Goal: Task Accomplishment & Management: Manage account settings

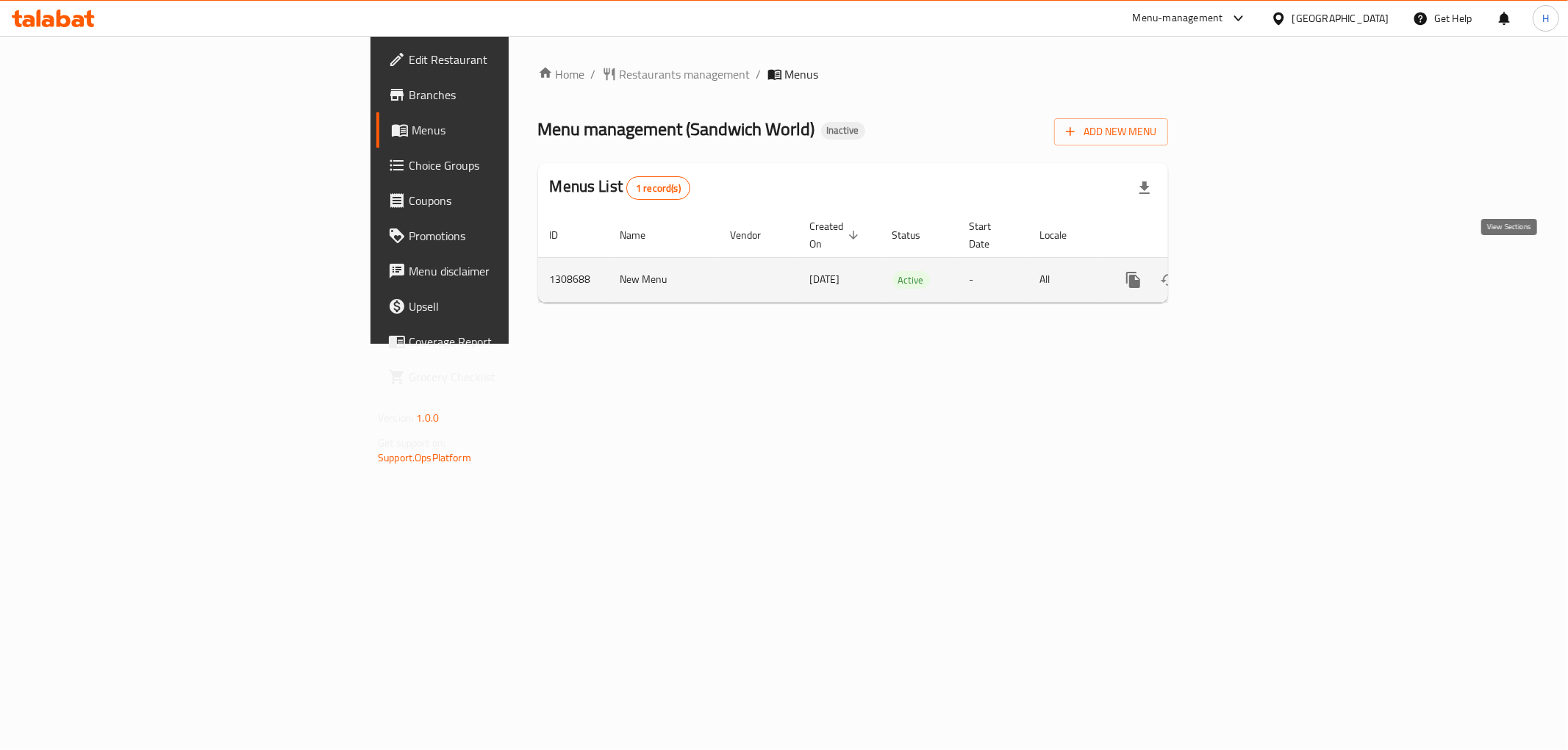
click at [1249, 271] on icon "enhanced table" at bounding box center [1239, 279] width 18 height 18
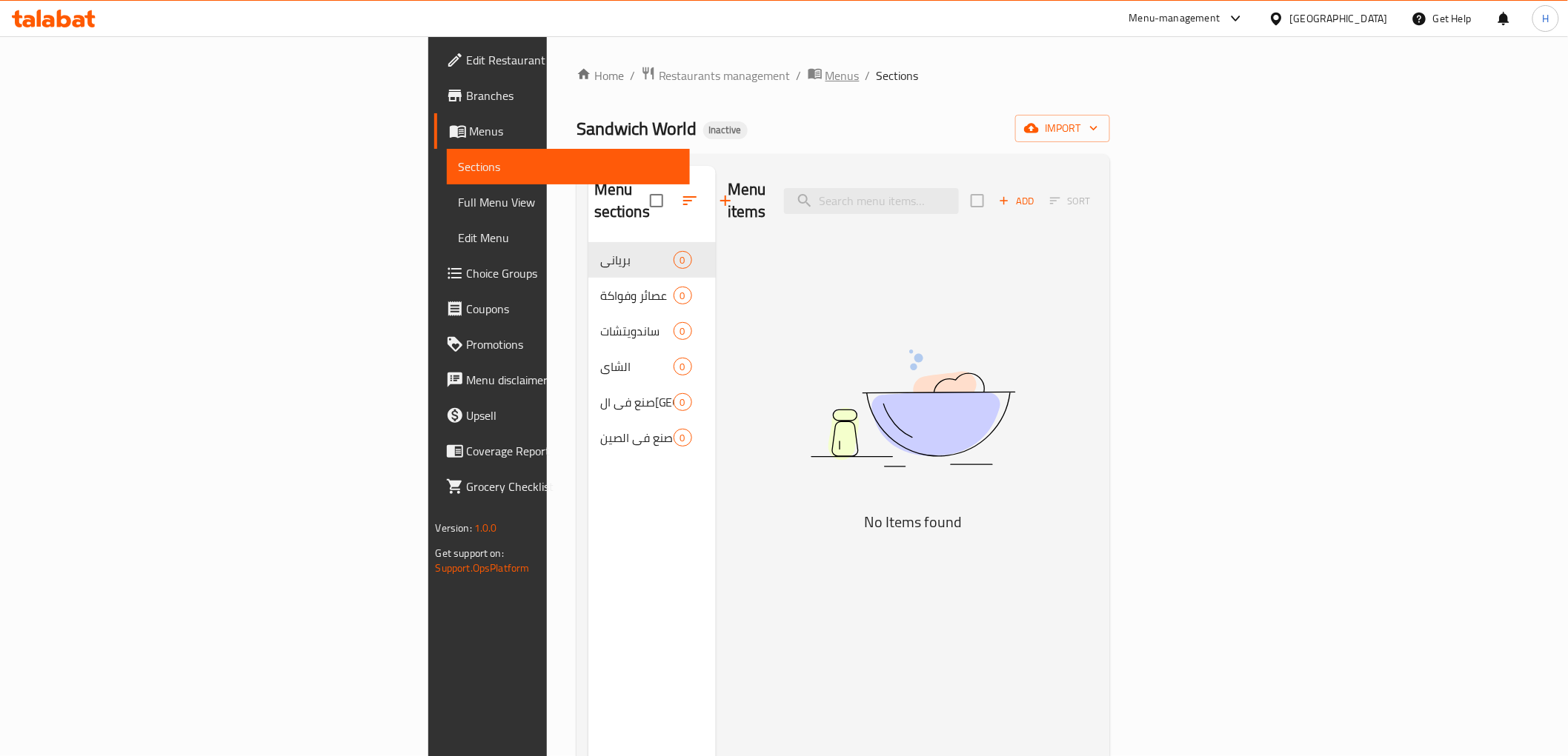
click at [826, 75] on span "Menus" at bounding box center [843, 75] width 34 height 18
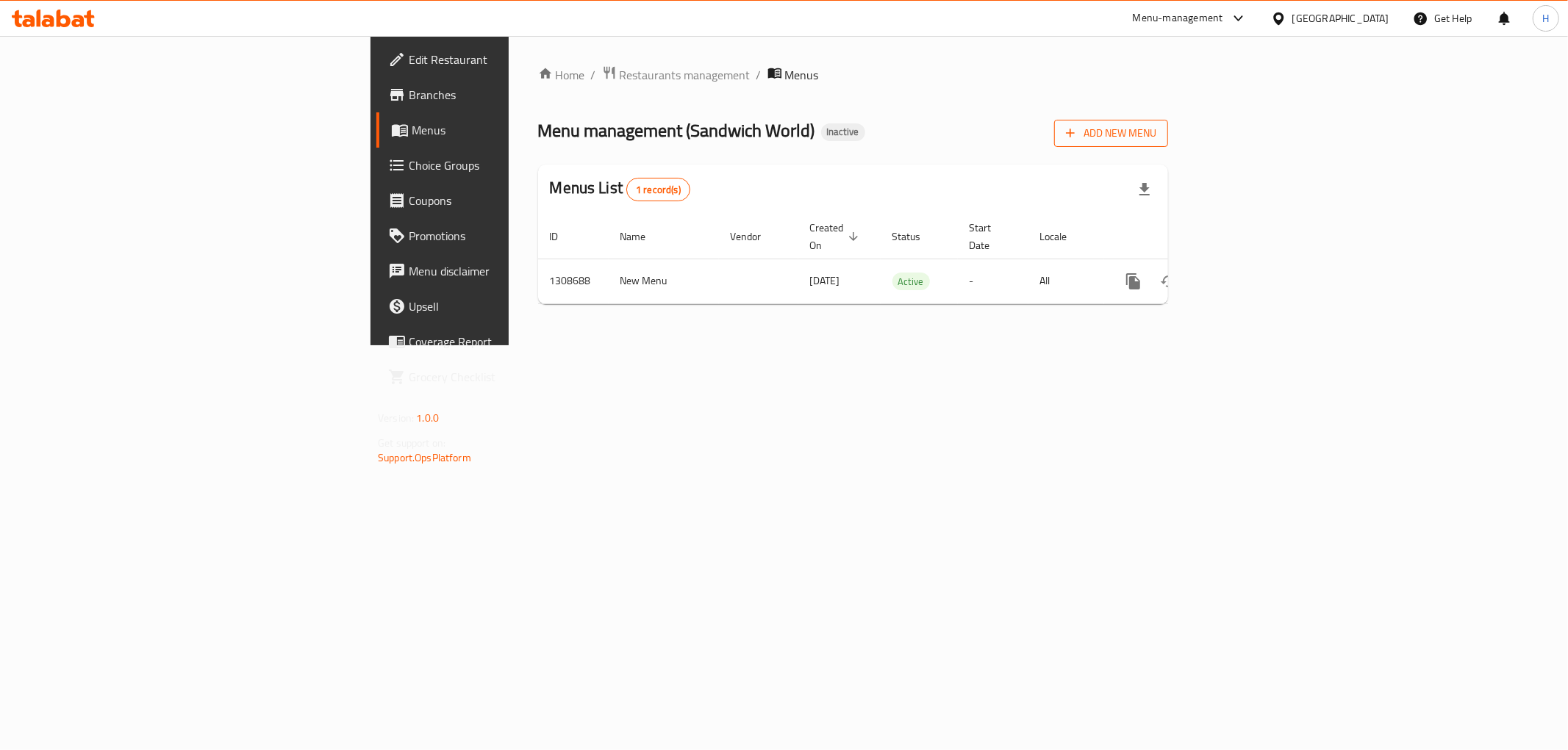
click at [1157, 133] on span "Add New Menu" at bounding box center [1110, 133] width 90 height 18
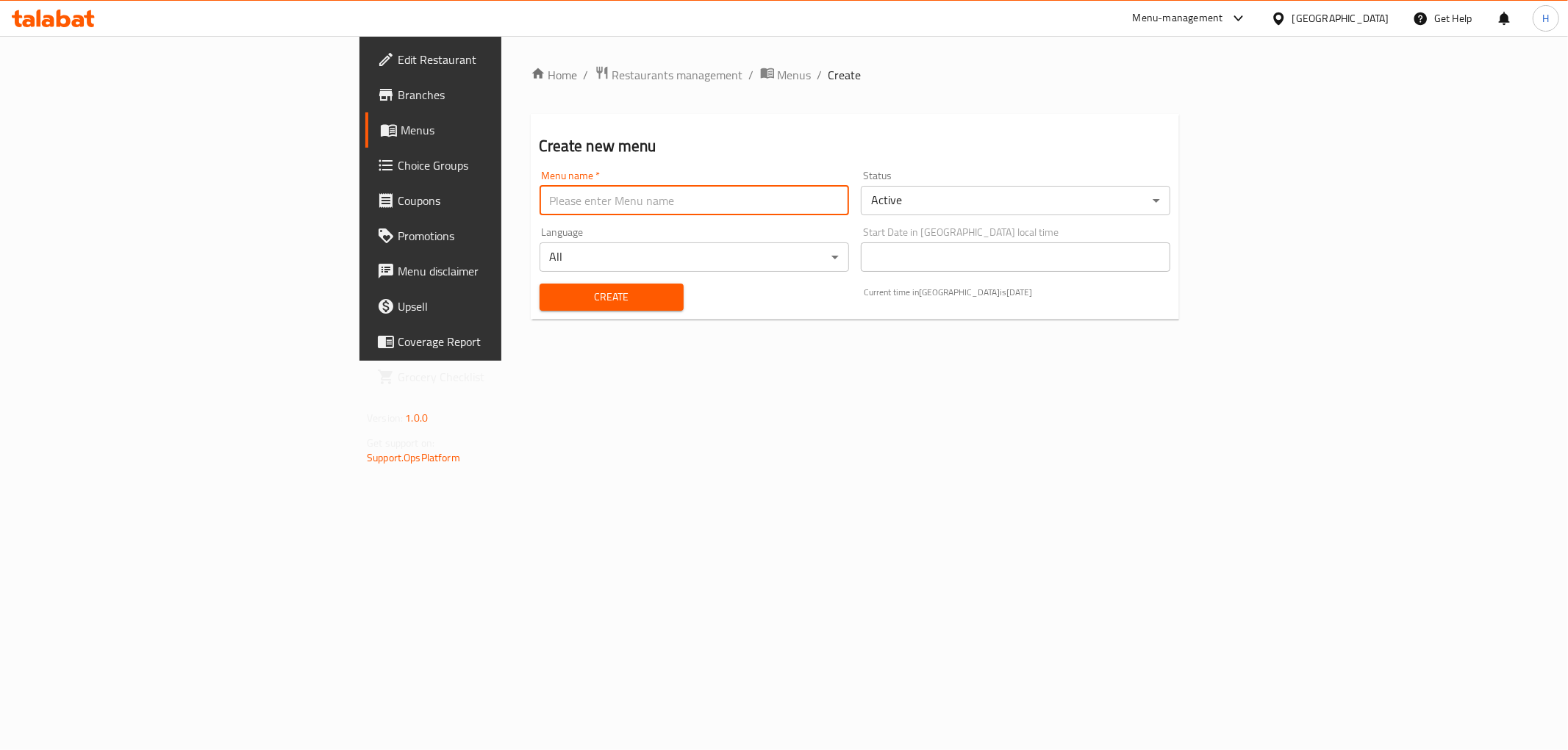
click at [549, 195] on input "text" at bounding box center [694, 200] width 310 height 29
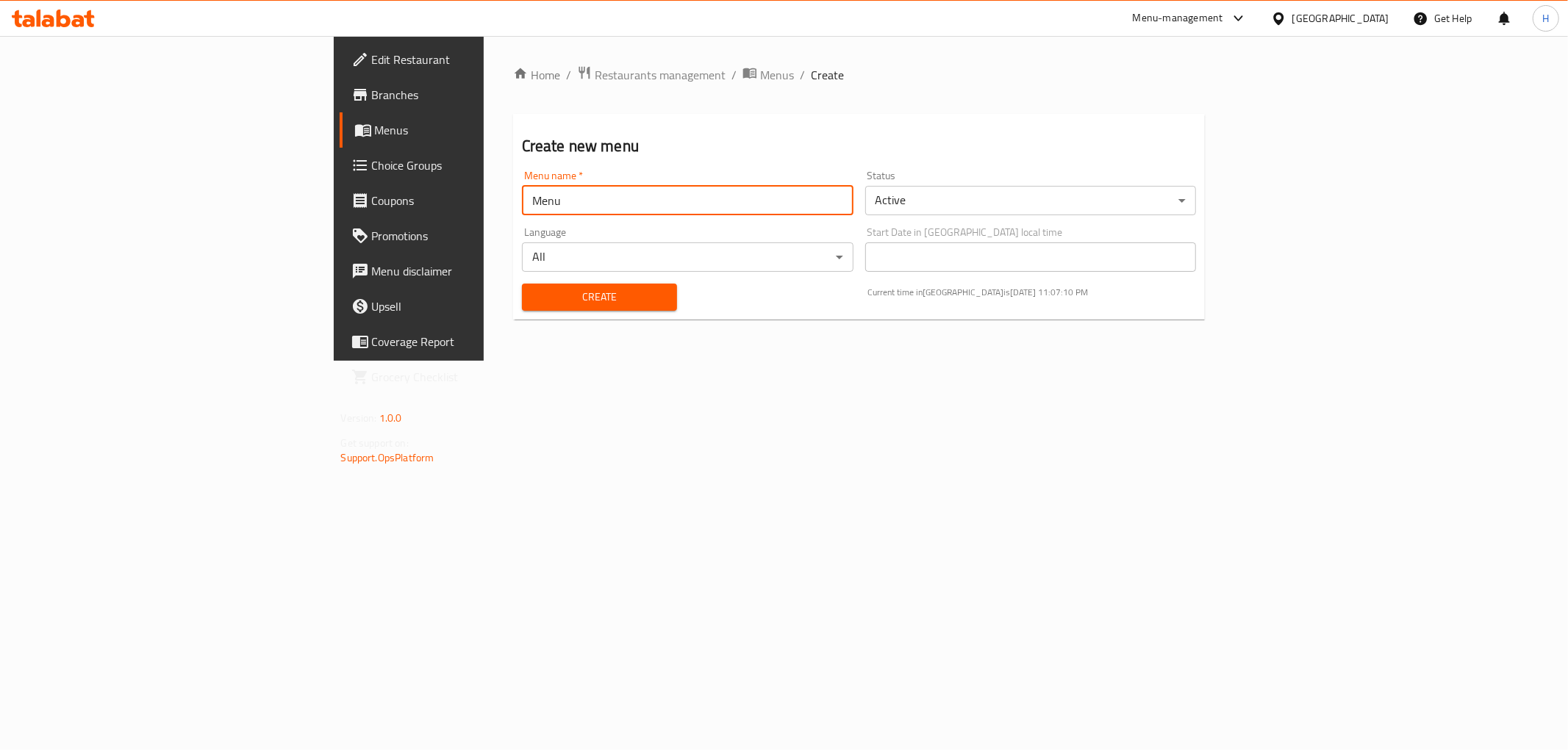
click at [522, 201] on input "Menu" at bounding box center [688, 200] width 332 height 29
type input "Menu"
click at [533, 299] on span "Create" at bounding box center [599, 296] width 132 height 18
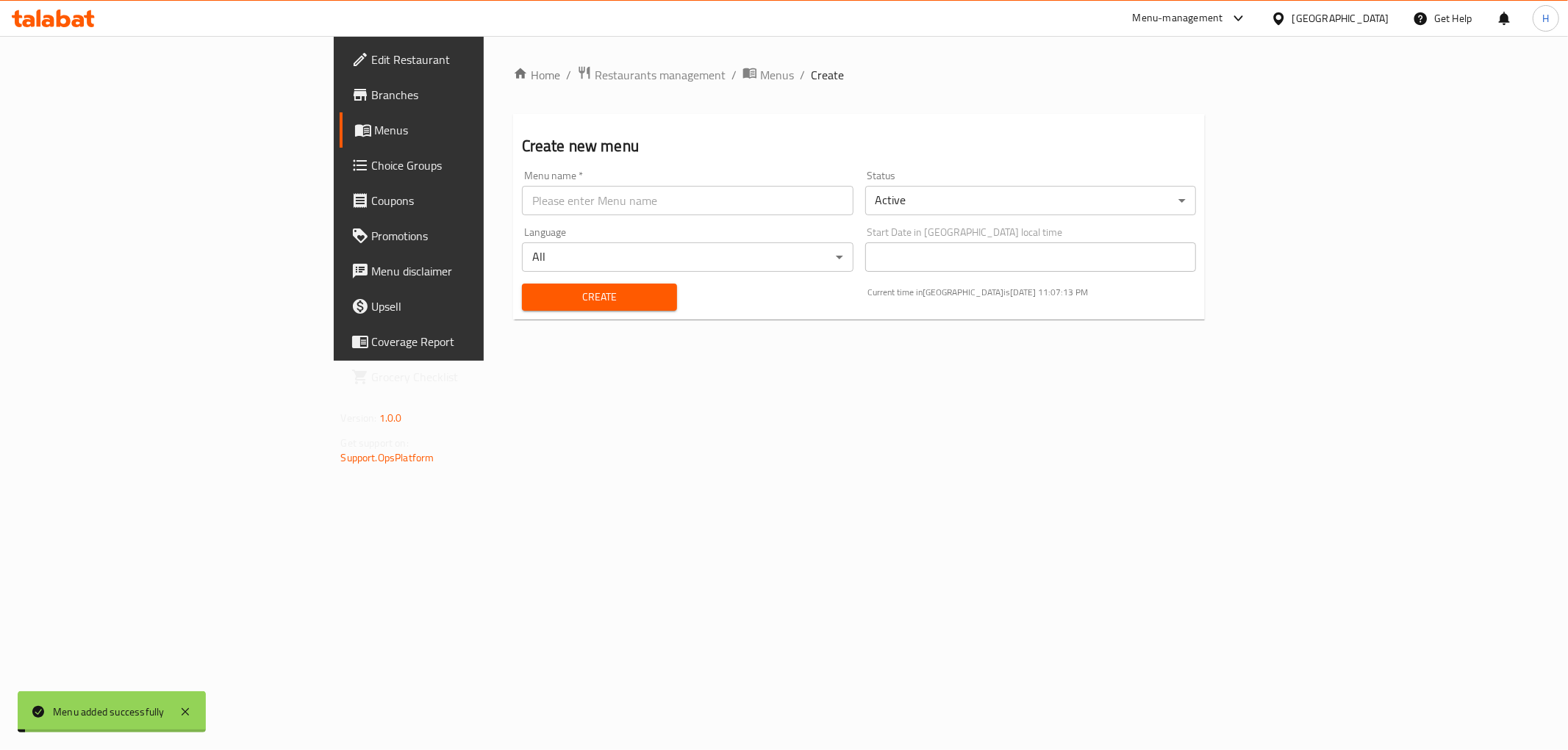
click at [760, 74] on span "Menus" at bounding box center [777, 75] width 34 height 18
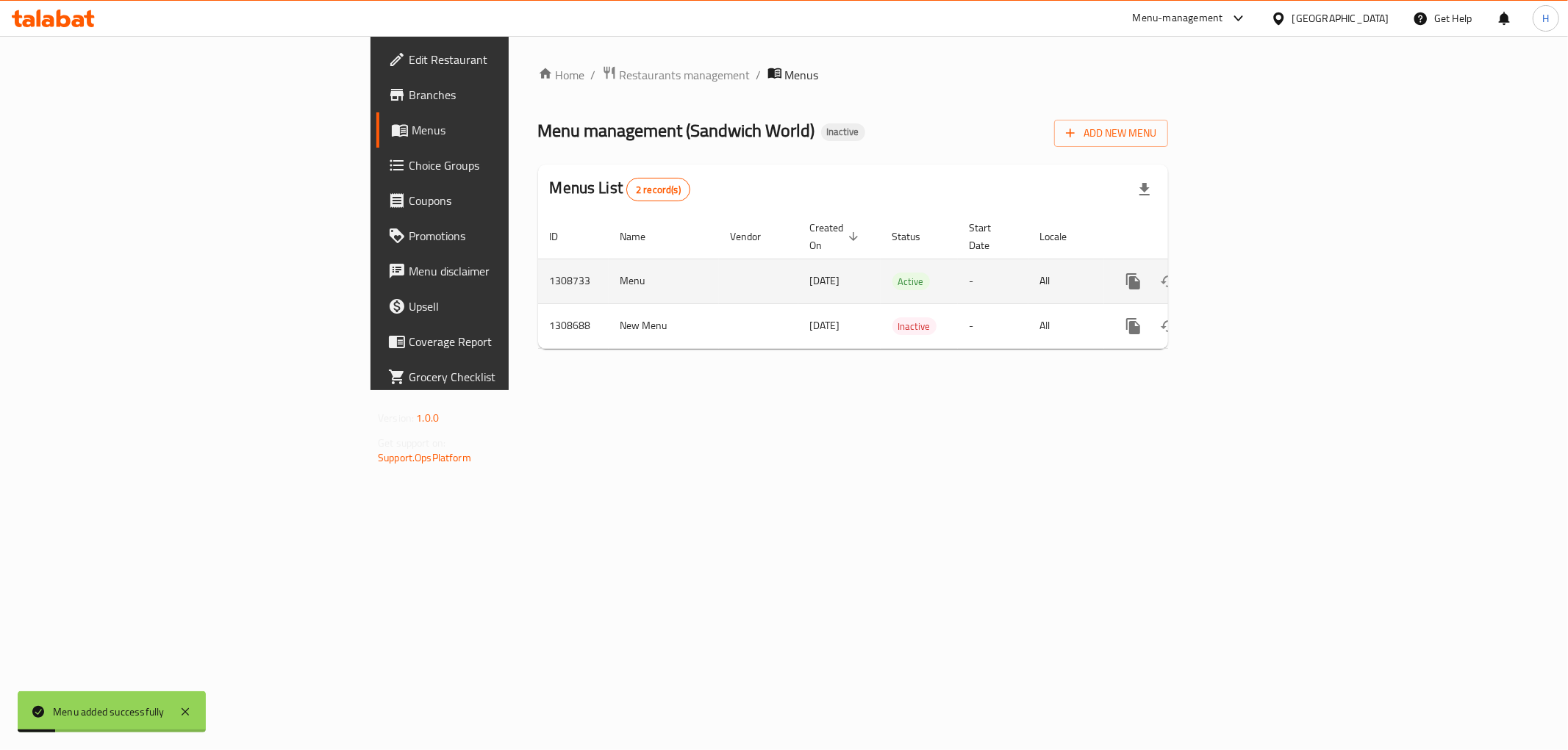
click at [538, 261] on td "1308733" at bounding box center [573, 280] width 71 height 45
copy td "1308733"
click at [1249, 273] on icon "enhanced table" at bounding box center [1239, 281] width 18 height 18
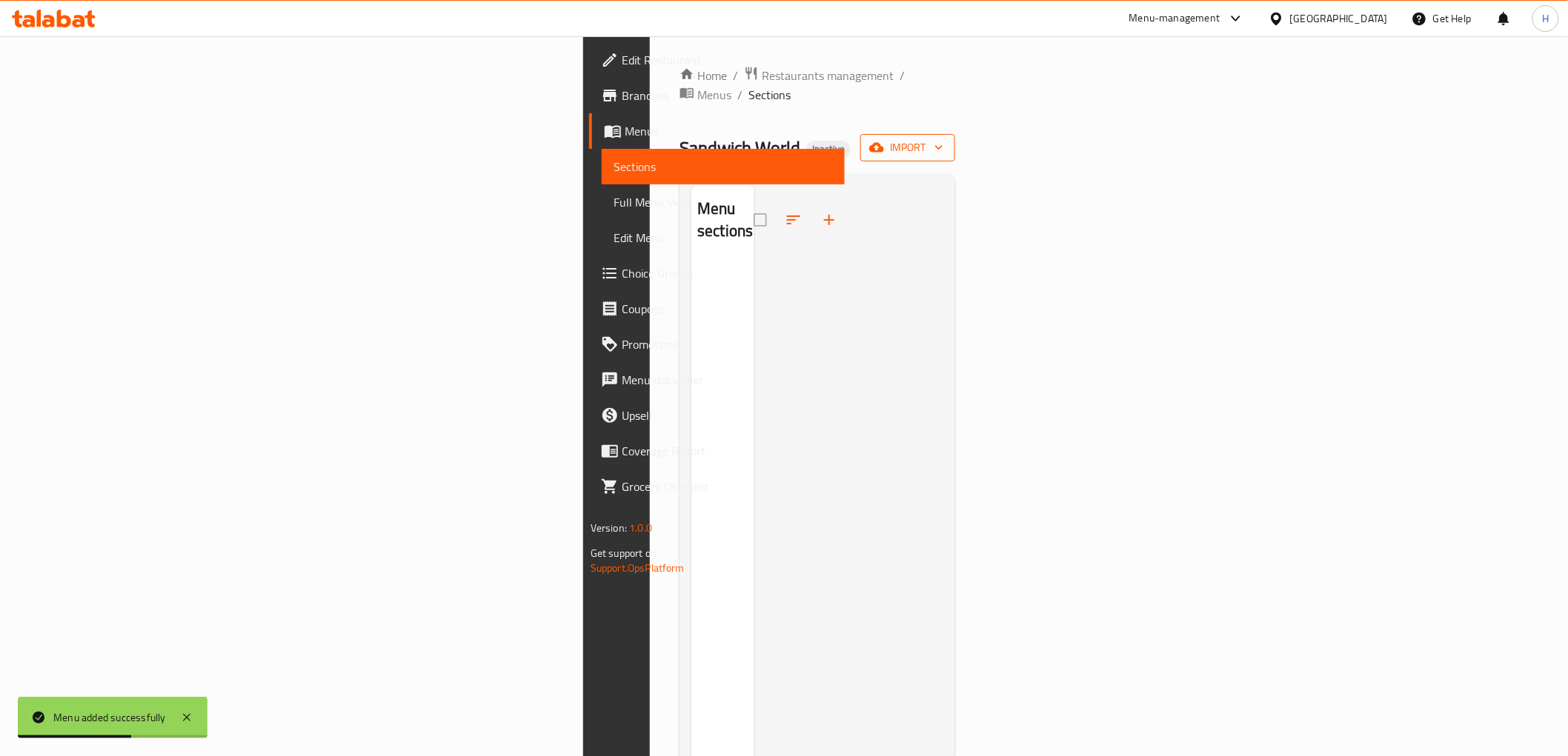
click at [943, 146] on icon "button" at bounding box center [939, 148] width 8 height 5
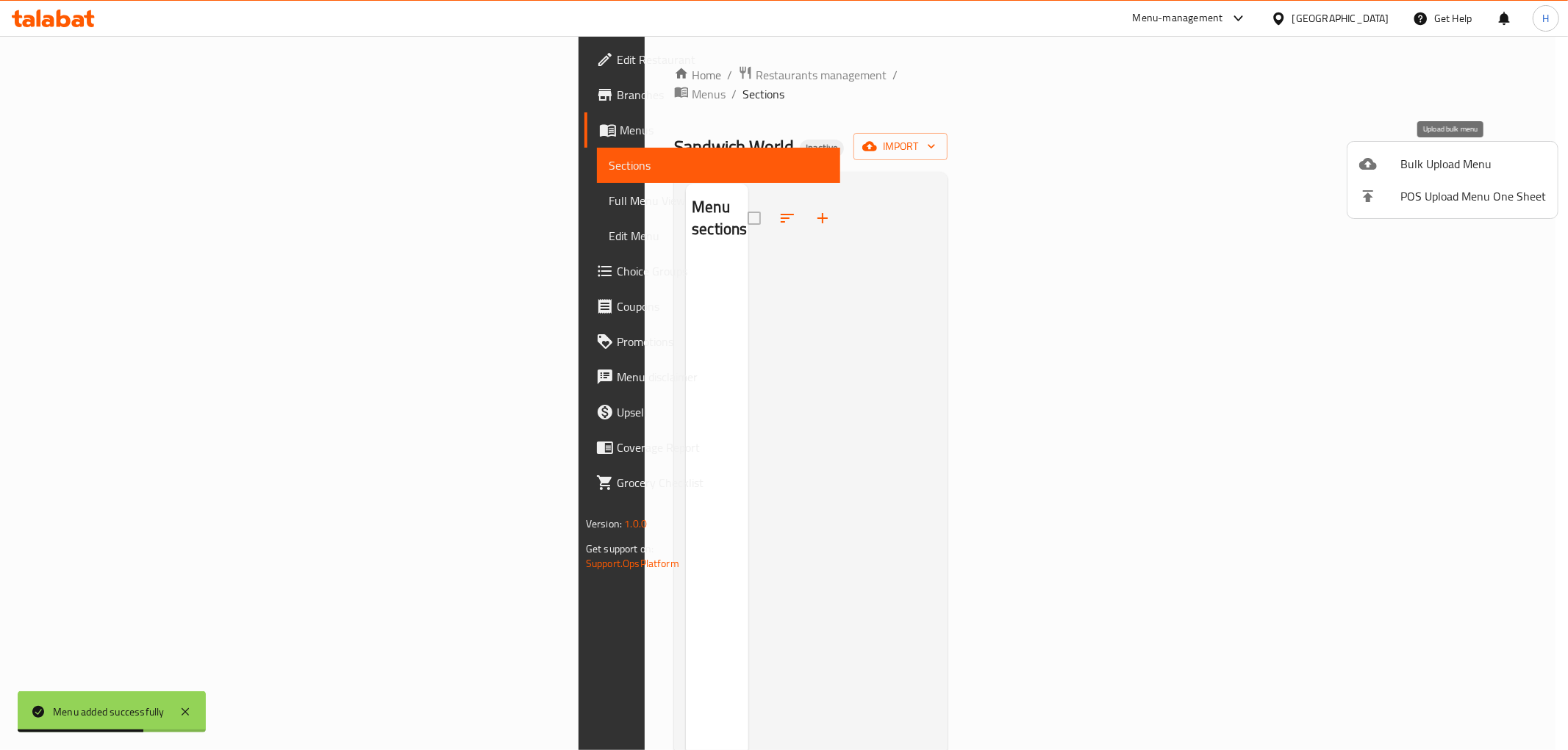
click at [1427, 167] on span "Bulk Upload Menu" at bounding box center [1473, 164] width 146 height 18
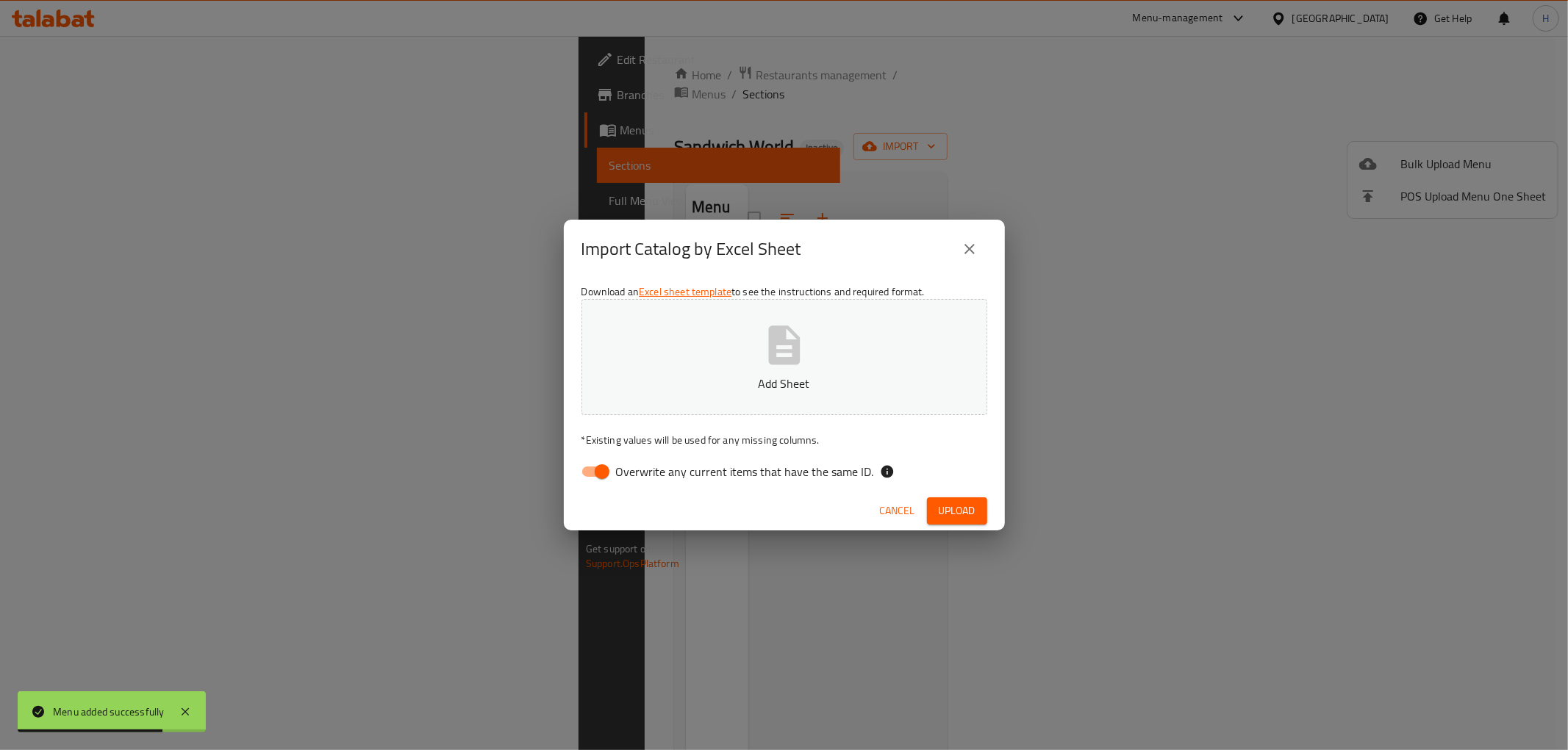
click at [765, 473] on span "Overwrite any current items that have the same ID." at bounding box center [745, 472] width 258 height 18
click at [644, 473] on input "Overwrite any current items that have the same ID." at bounding box center [602, 471] width 83 height 27
checkbox input "false"
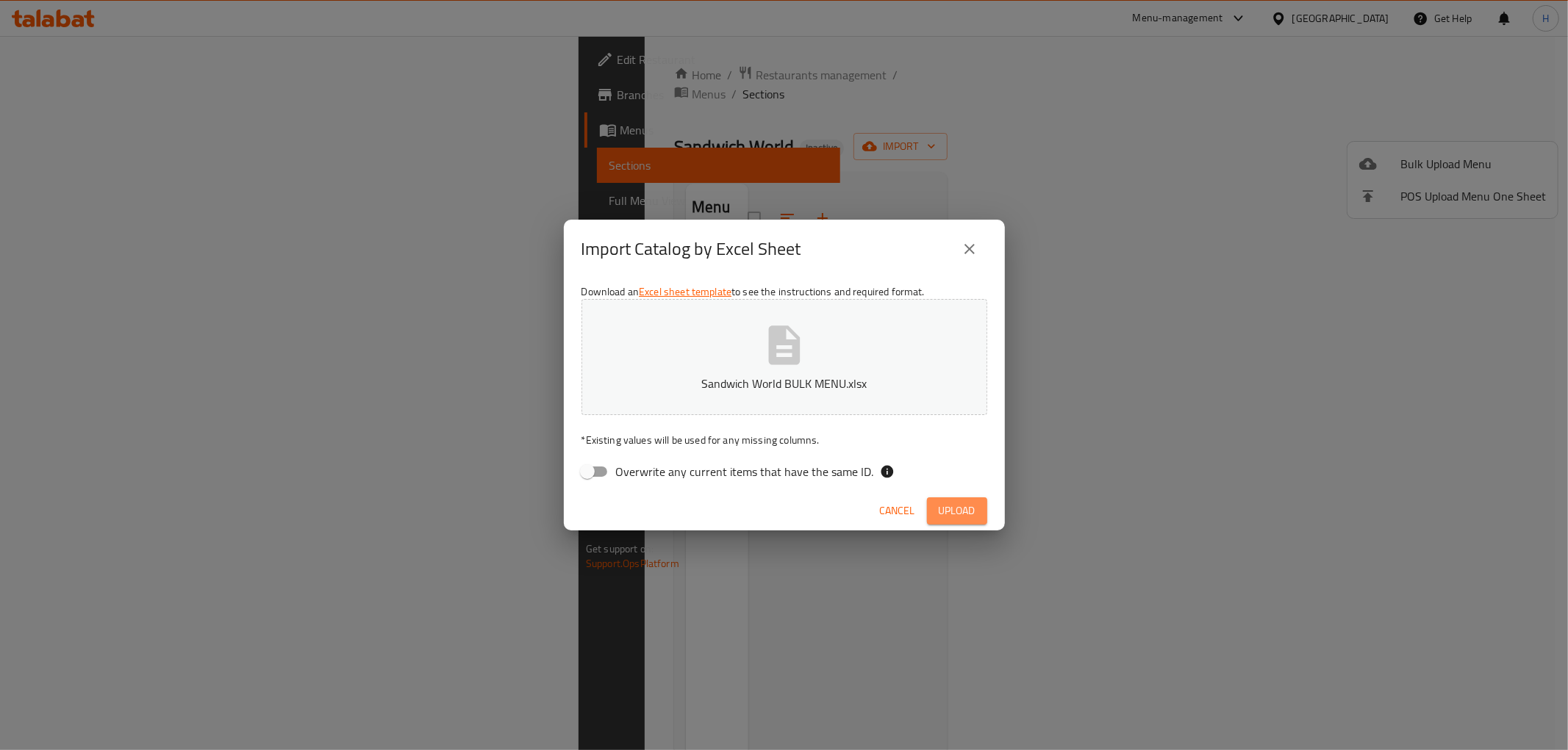
click at [970, 511] on span "Upload" at bounding box center [957, 510] width 37 height 18
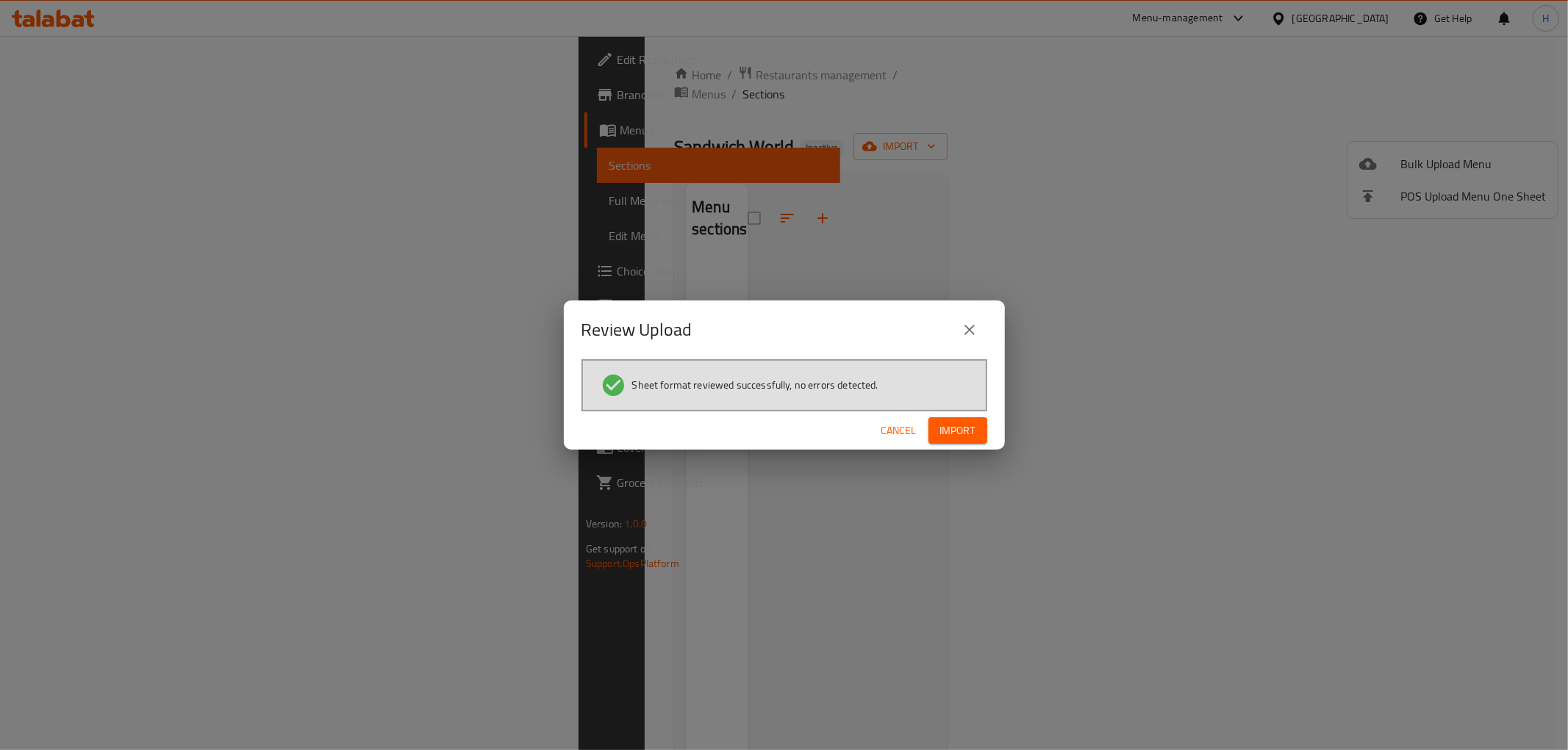
drag, startPoint x: 957, startPoint y: 432, endPoint x: 748, endPoint y: 542, distance: 236.2
click at [957, 432] on span "Import" at bounding box center [958, 430] width 35 height 18
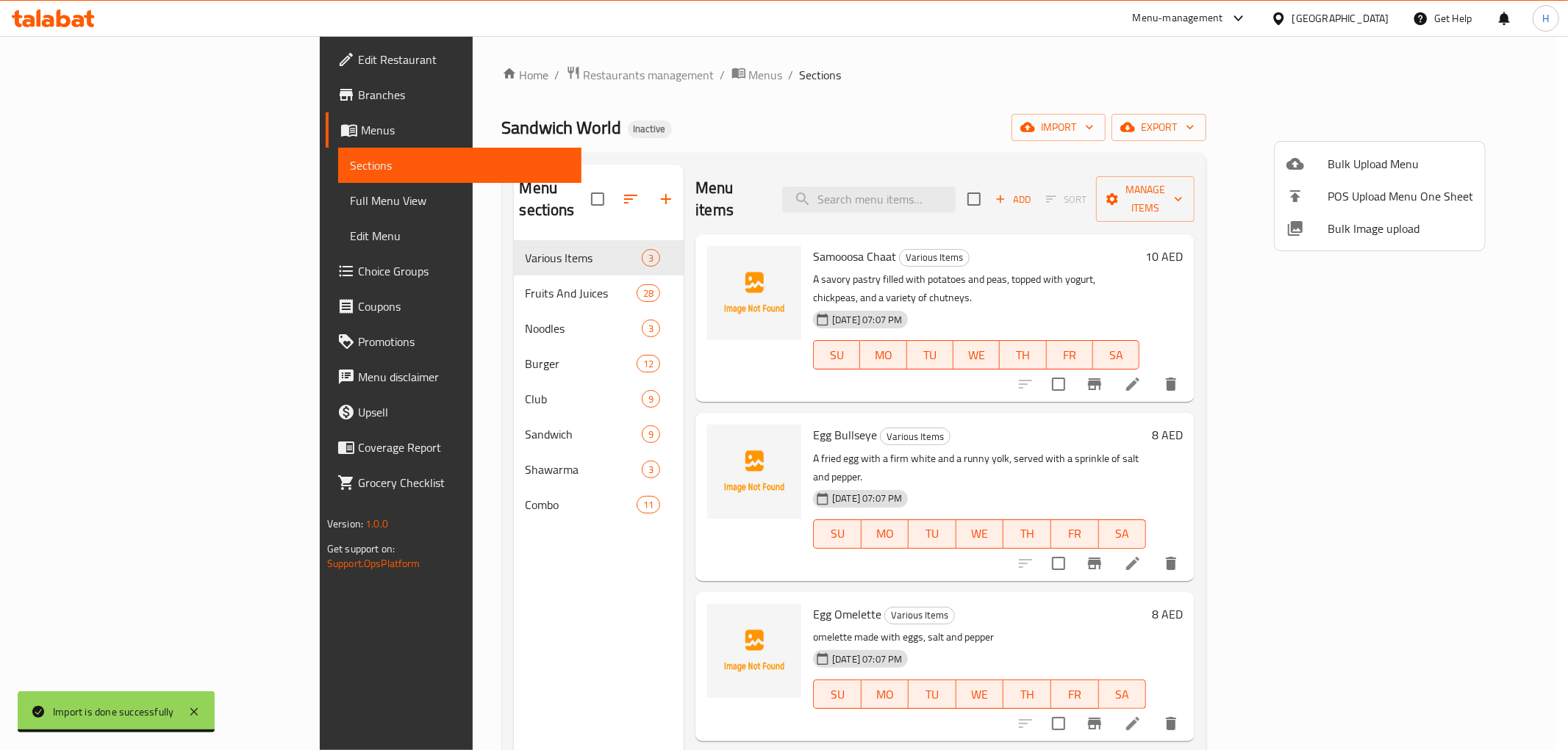
click at [105, 202] on div at bounding box center [784, 375] width 1568 height 750
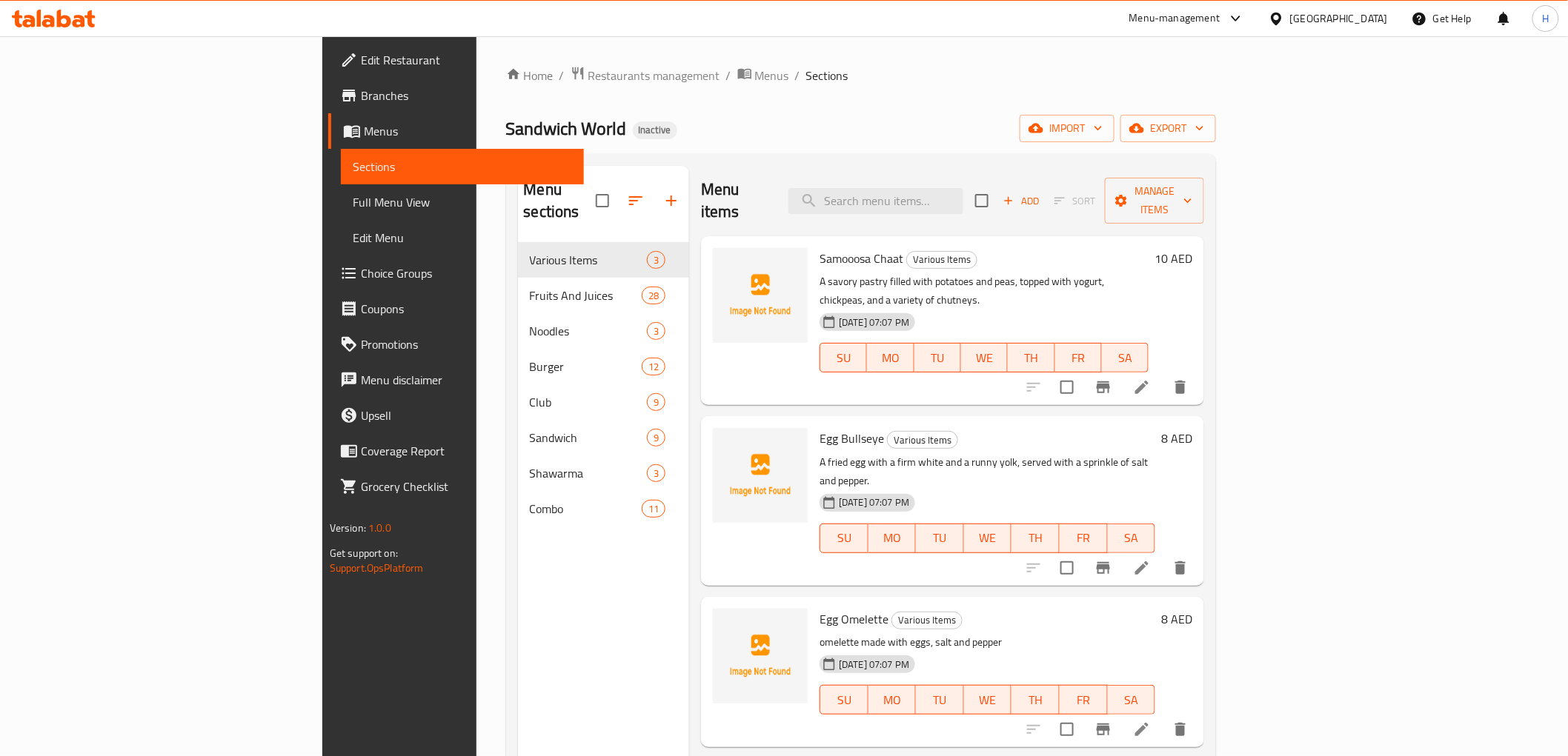
click at [352, 204] on span "Full Menu View" at bounding box center [462, 202] width 220 height 18
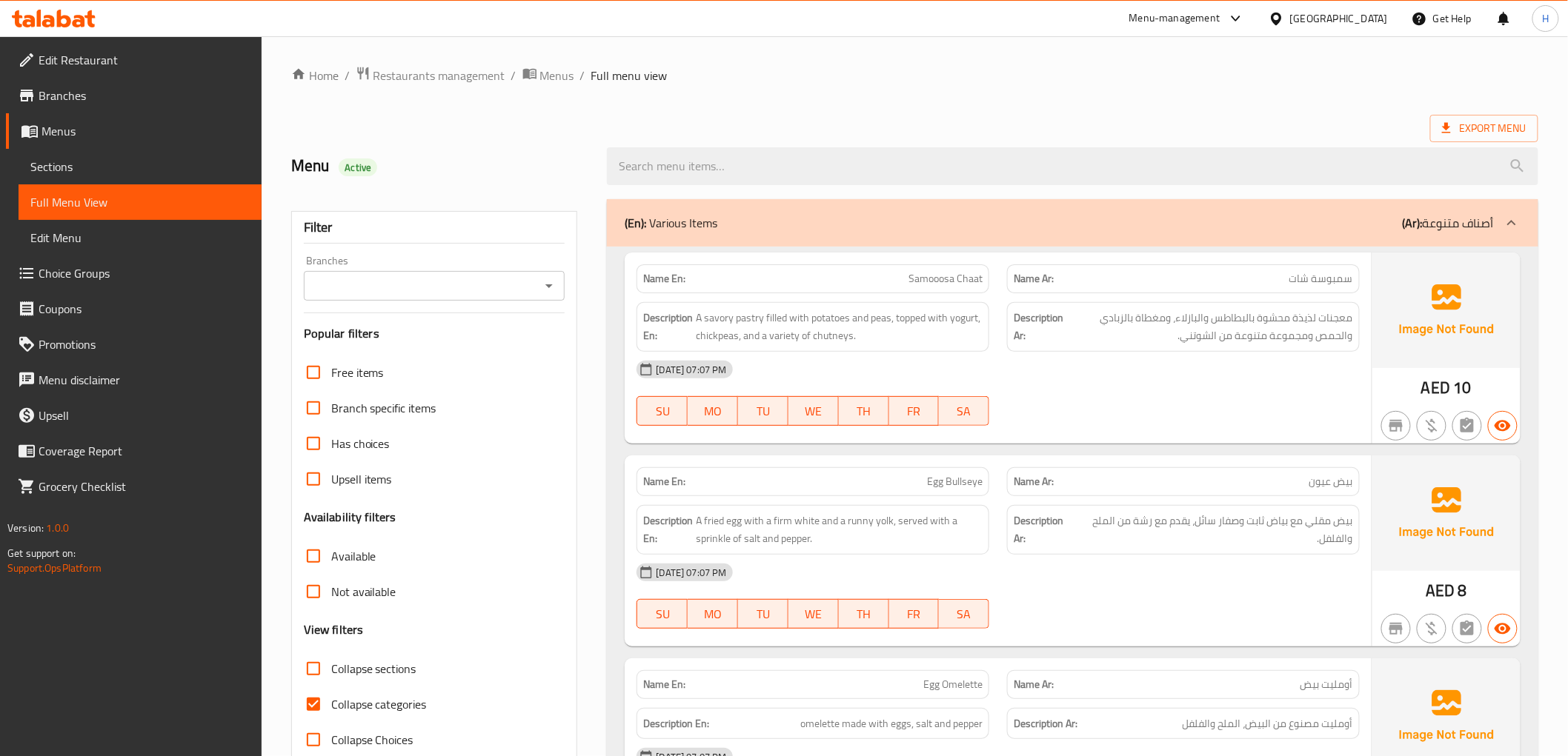
click at [552, 286] on icon "Open" at bounding box center [549, 285] width 18 height 18
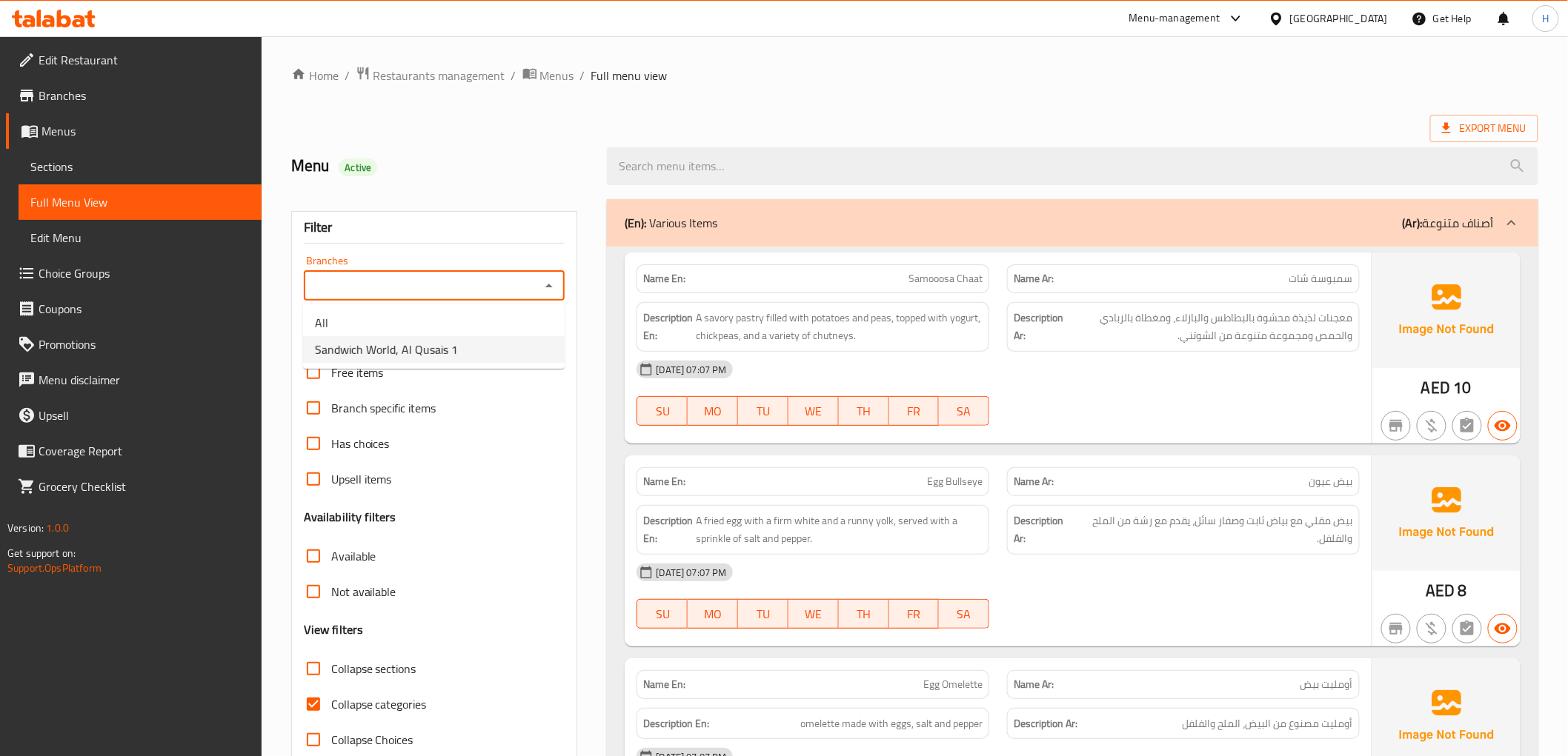
click at [461, 356] on li "Sandwich World, Al Qusais 1" at bounding box center [434, 349] width 262 height 27
type input "Sandwich World, Al Qusais 1"
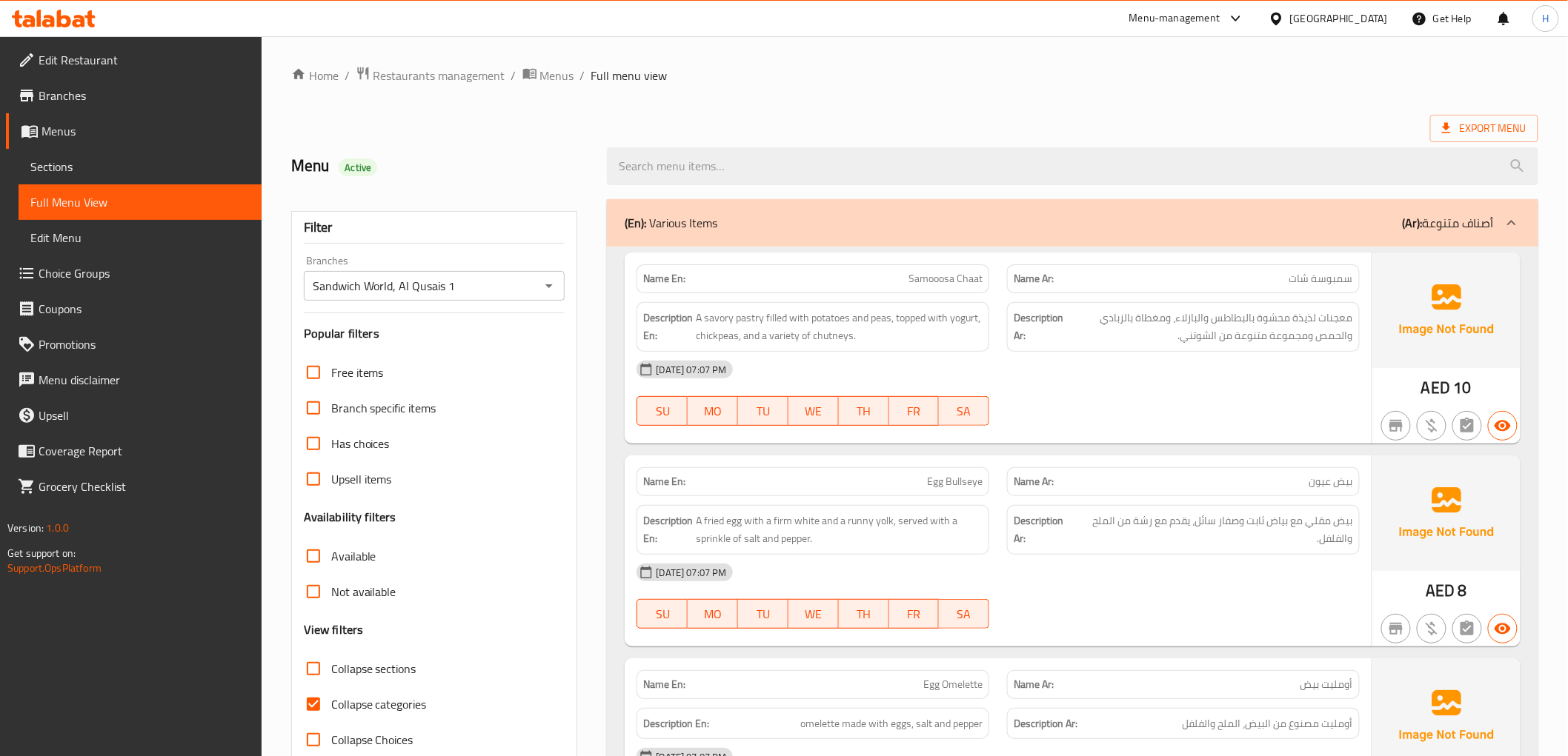
click at [405, 709] on span "Collapse categories" at bounding box center [379, 704] width 95 height 18
click at [331, 709] on input "Collapse categories" at bounding box center [313, 704] width 35 height 35
checkbox input "false"
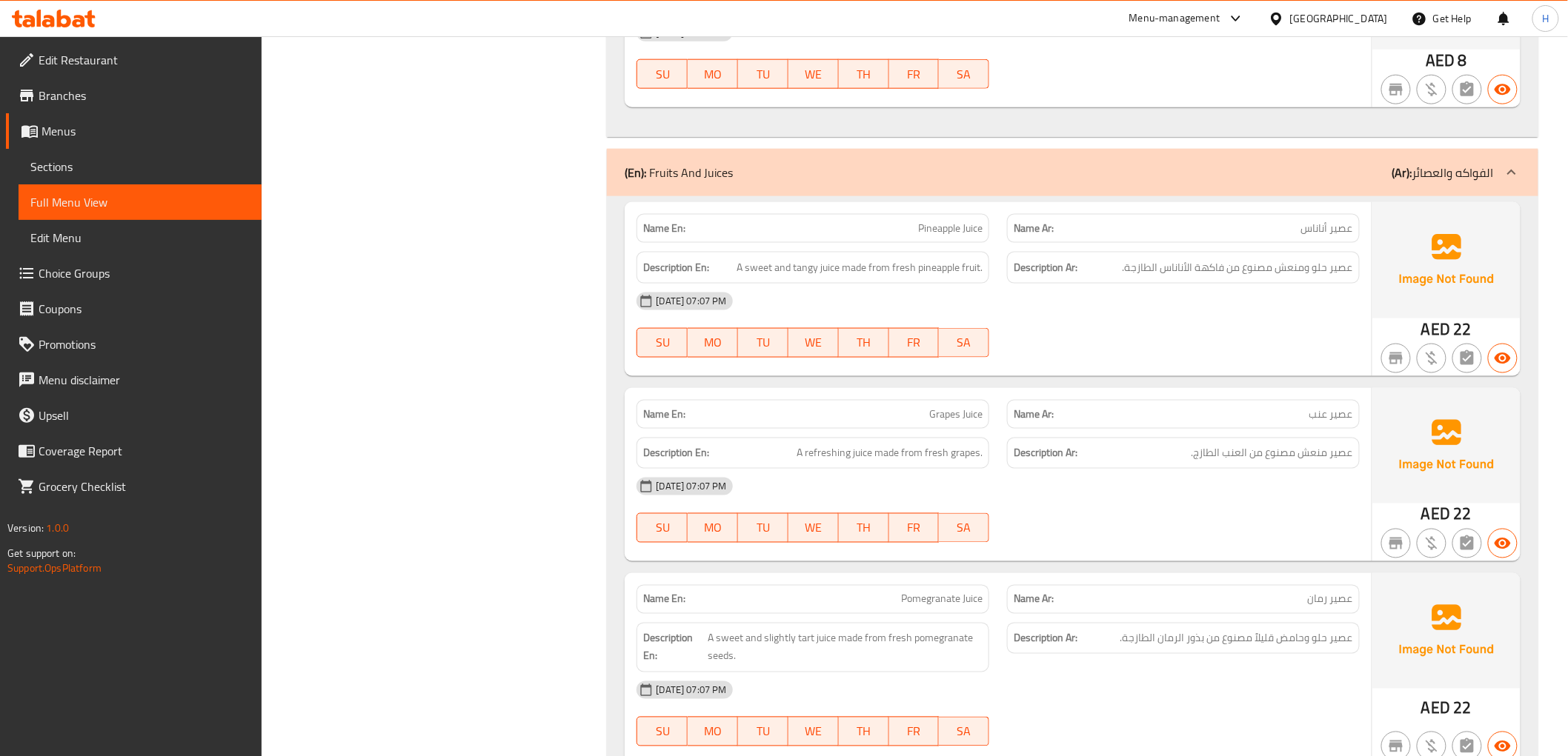
drag, startPoint x: 488, startPoint y: 646, endPoint x: 456, endPoint y: 774, distance: 131.9
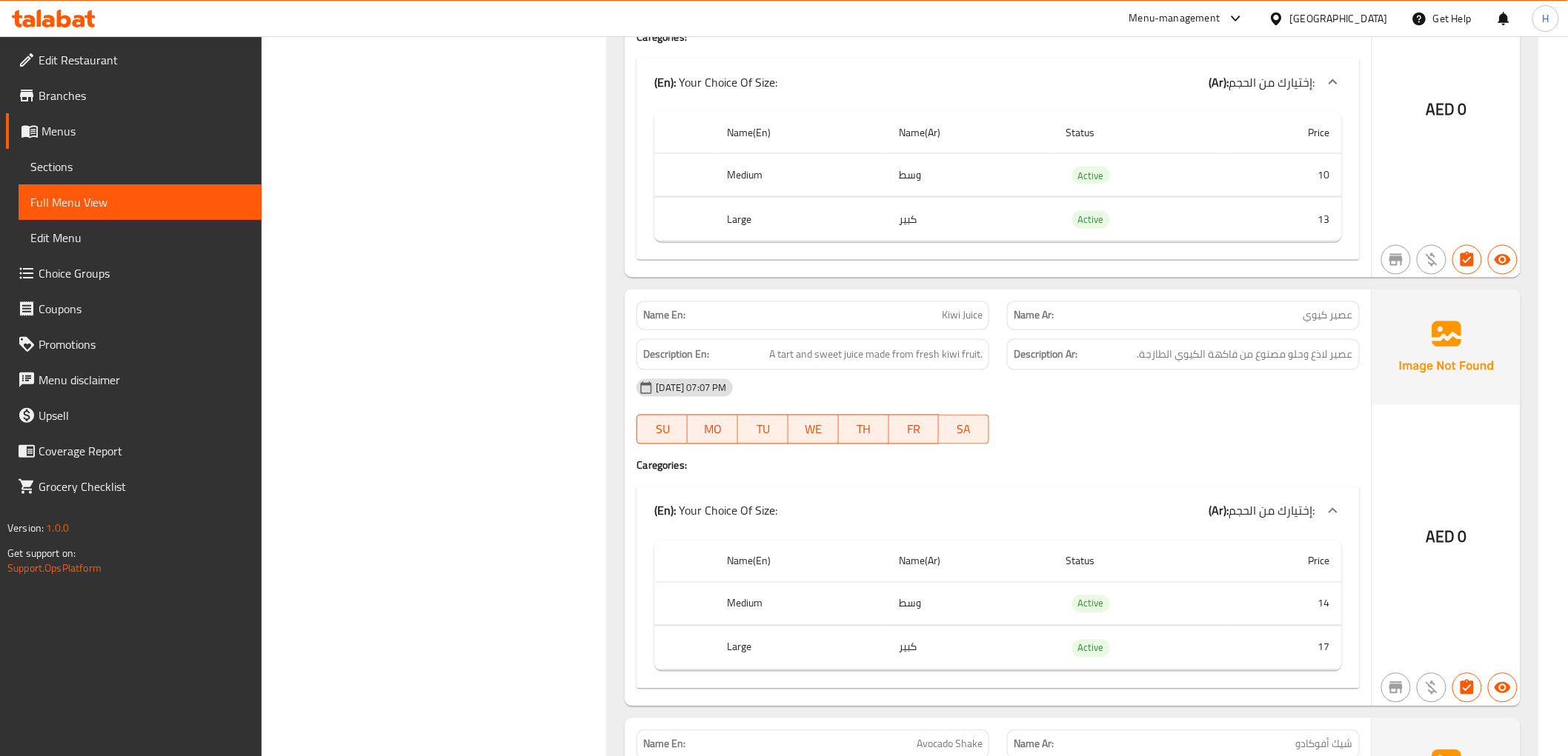
scroll to position [1076, 0]
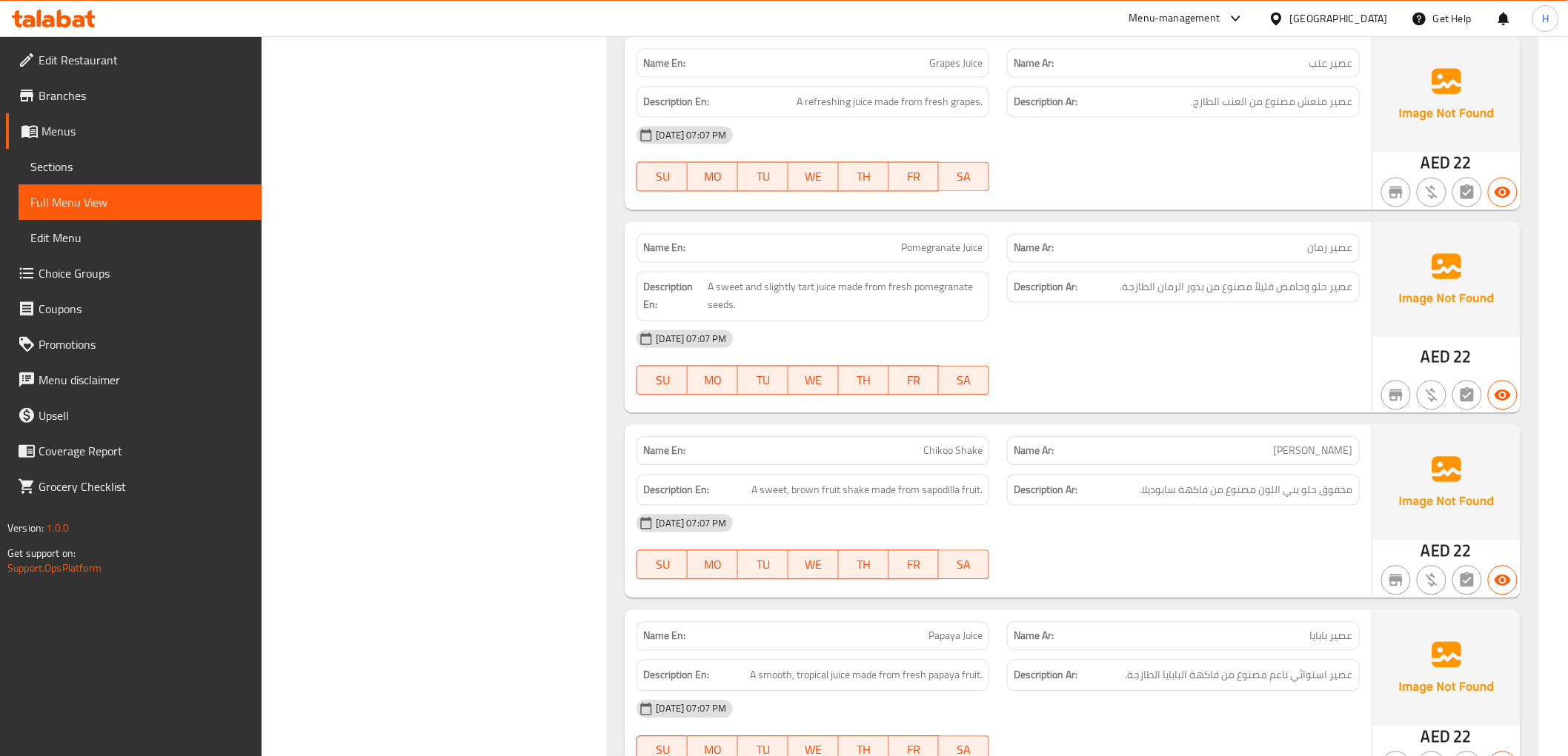
drag, startPoint x: 423, startPoint y: 572, endPoint x: 561, endPoint y: 97, distance: 494.6
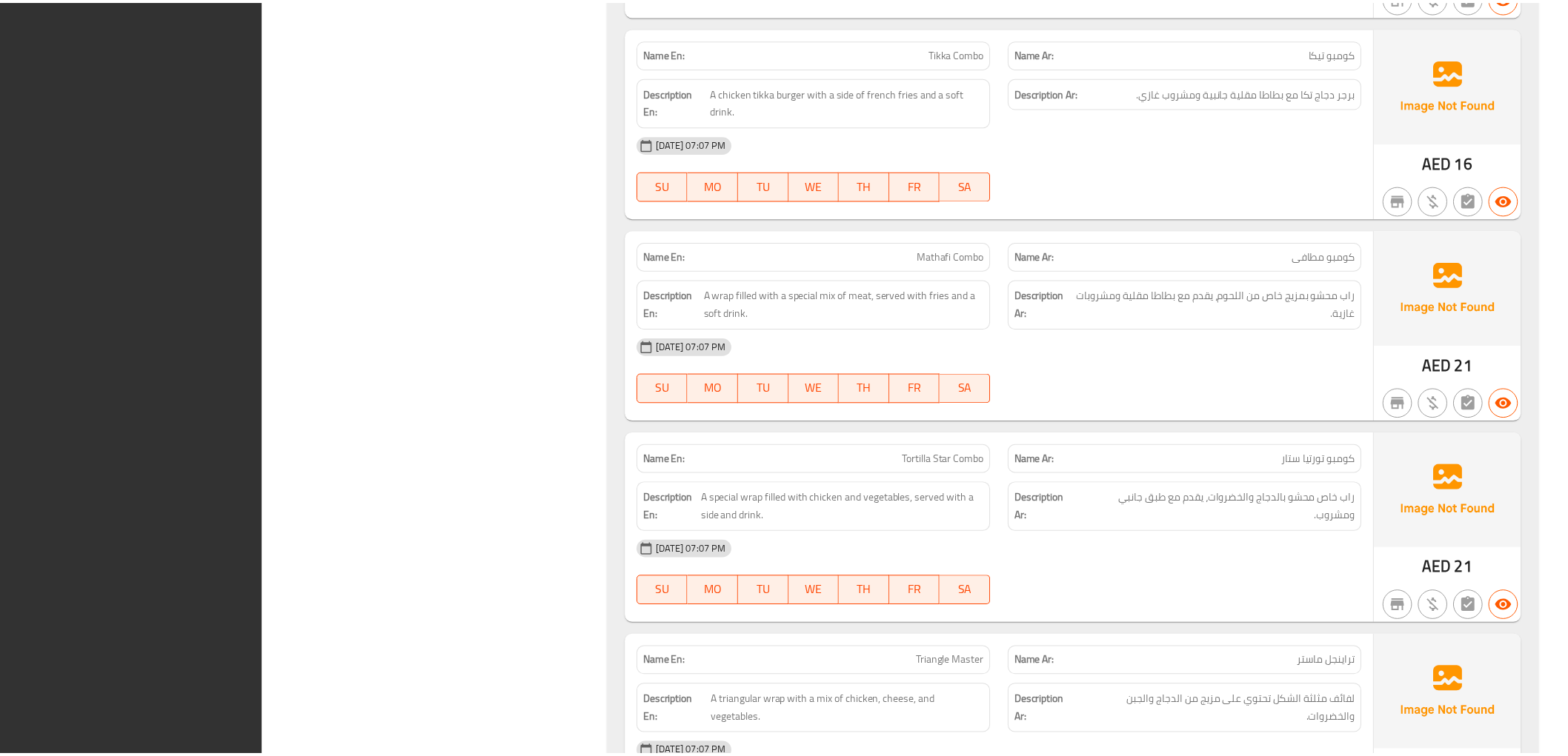
scroll to position [17110, 0]
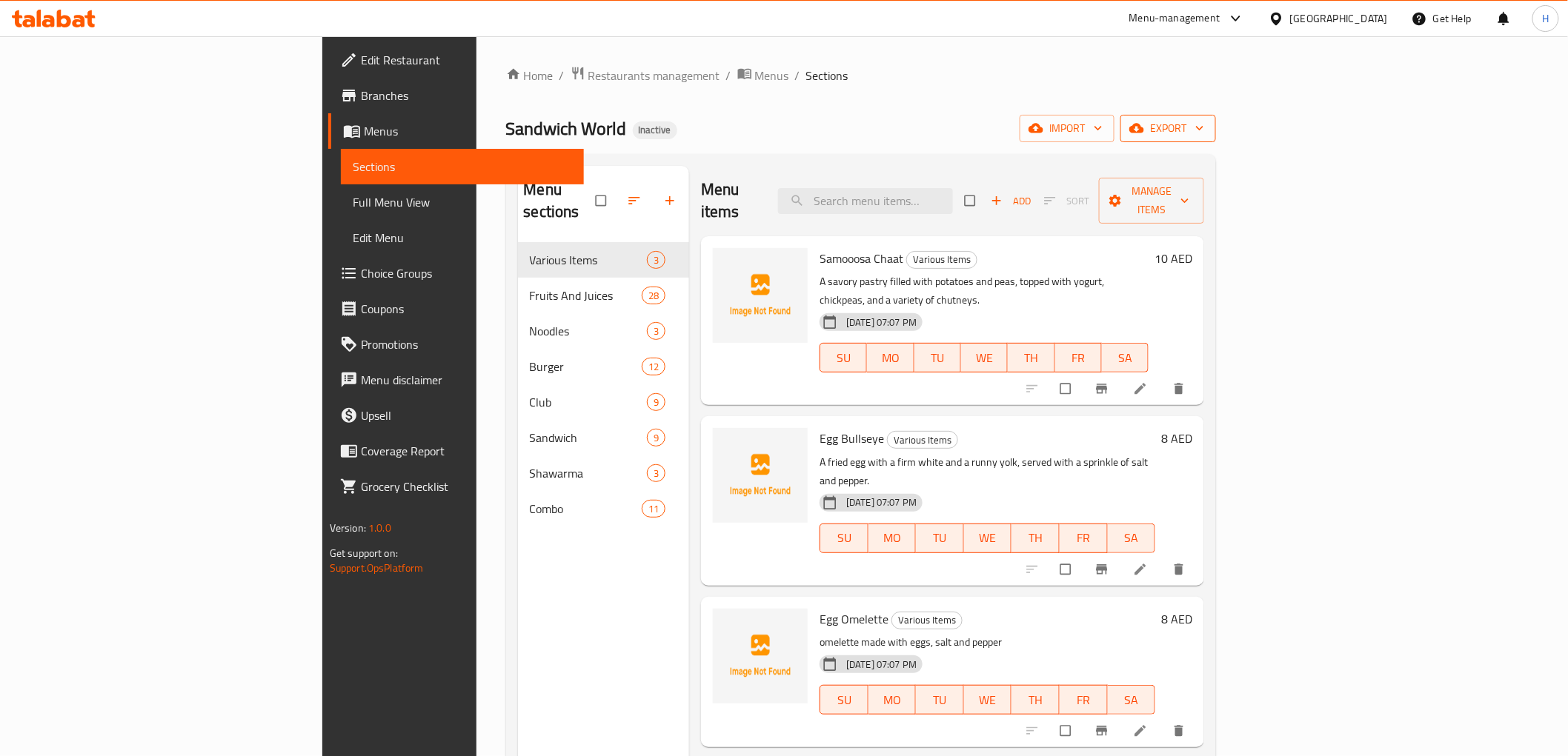
click at [1144, 127] on icon "button" at bounding box center [1137, 129] width 15 height 10
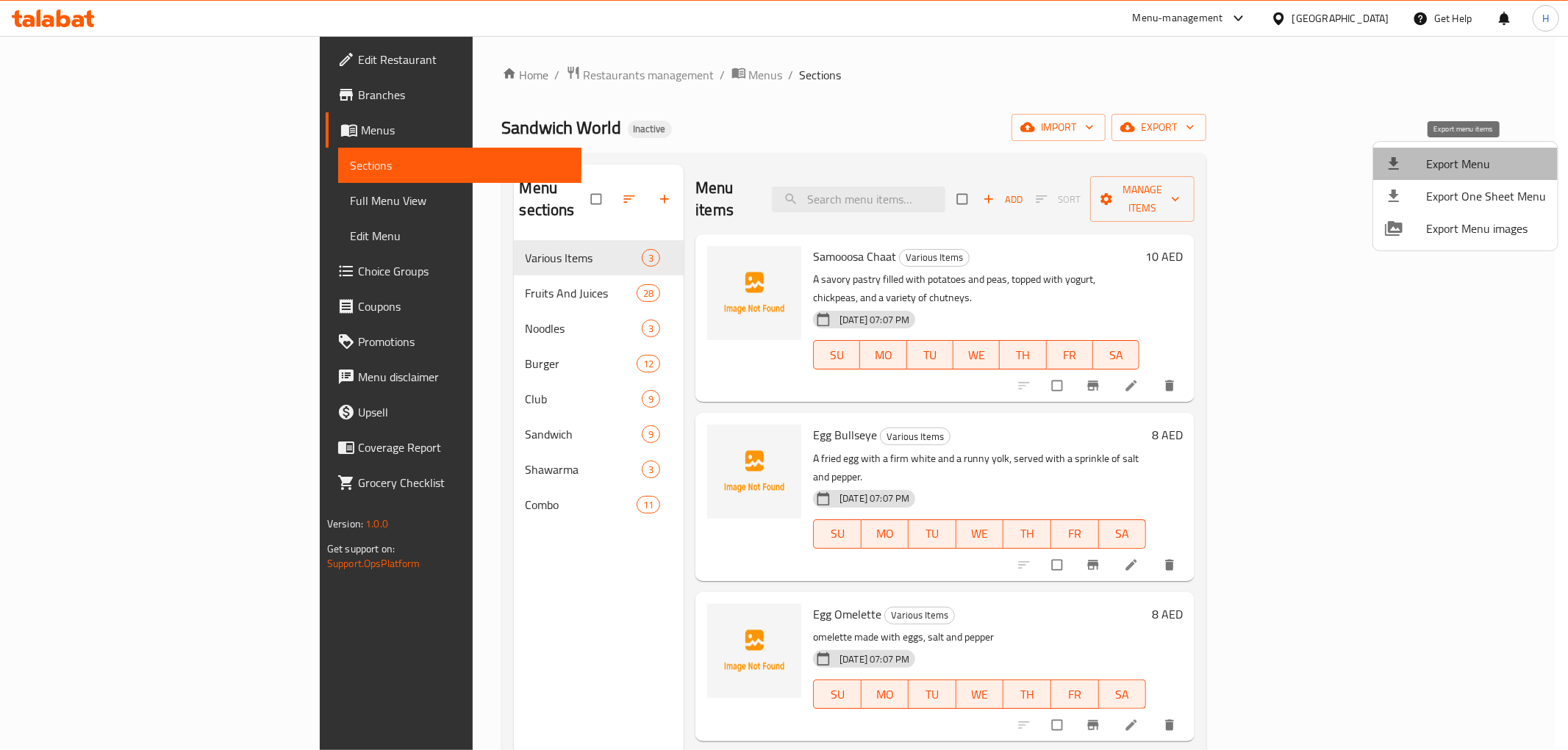
click at [1466, 155] on span "Export Menu" at bounding box center [1487, 164] width 119 height 18
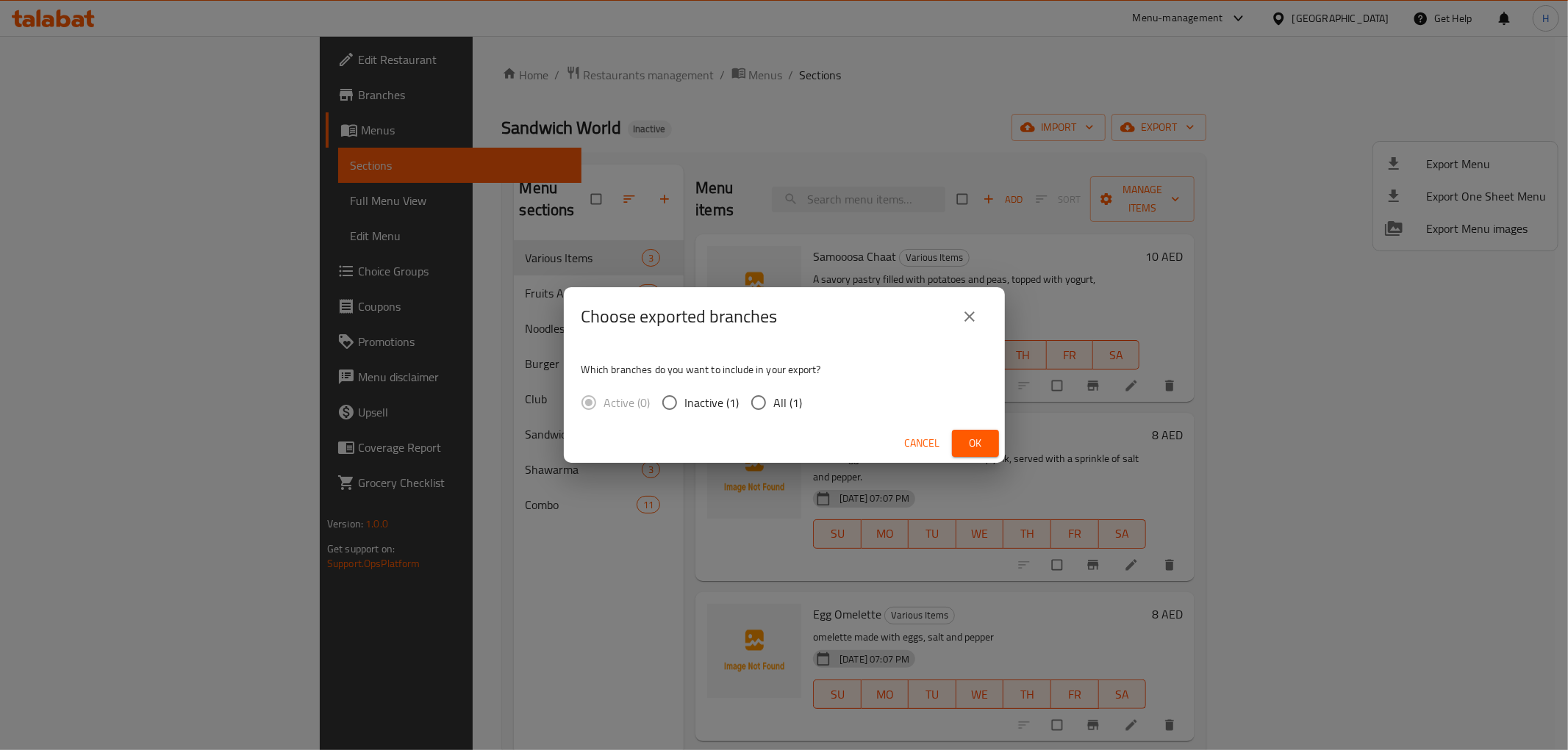
click at [777, 399] on span "All (1)" at bounding box center [788, 402] width 28 height 18
click at [774, 399] on input "All (1)" at bounding box center [759, 402] width 31 height 31
radio input "true"
click at [991, 445] on button "Ok" at bounding box center [976, 443] width 47 height 27
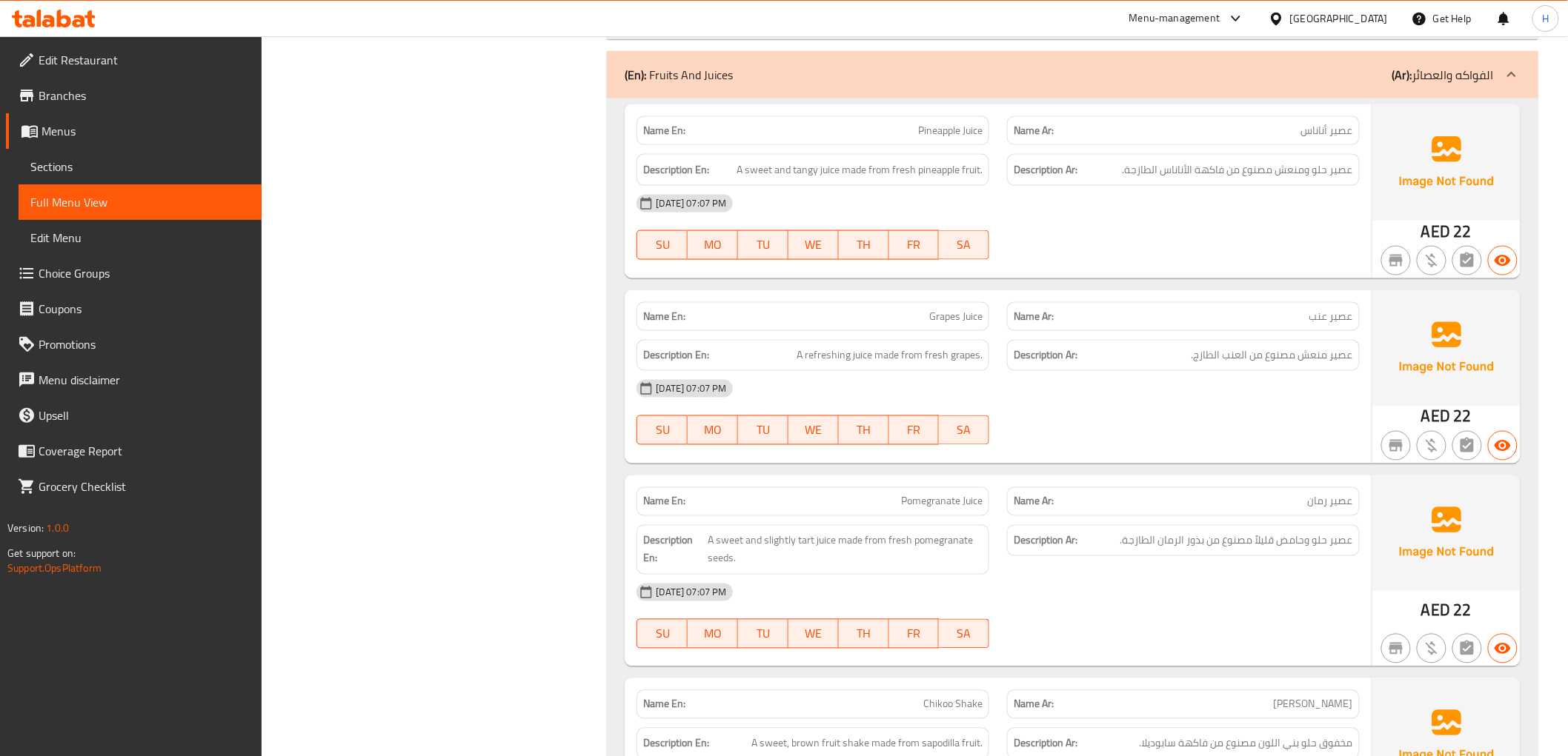
scroll to position [246, 0]
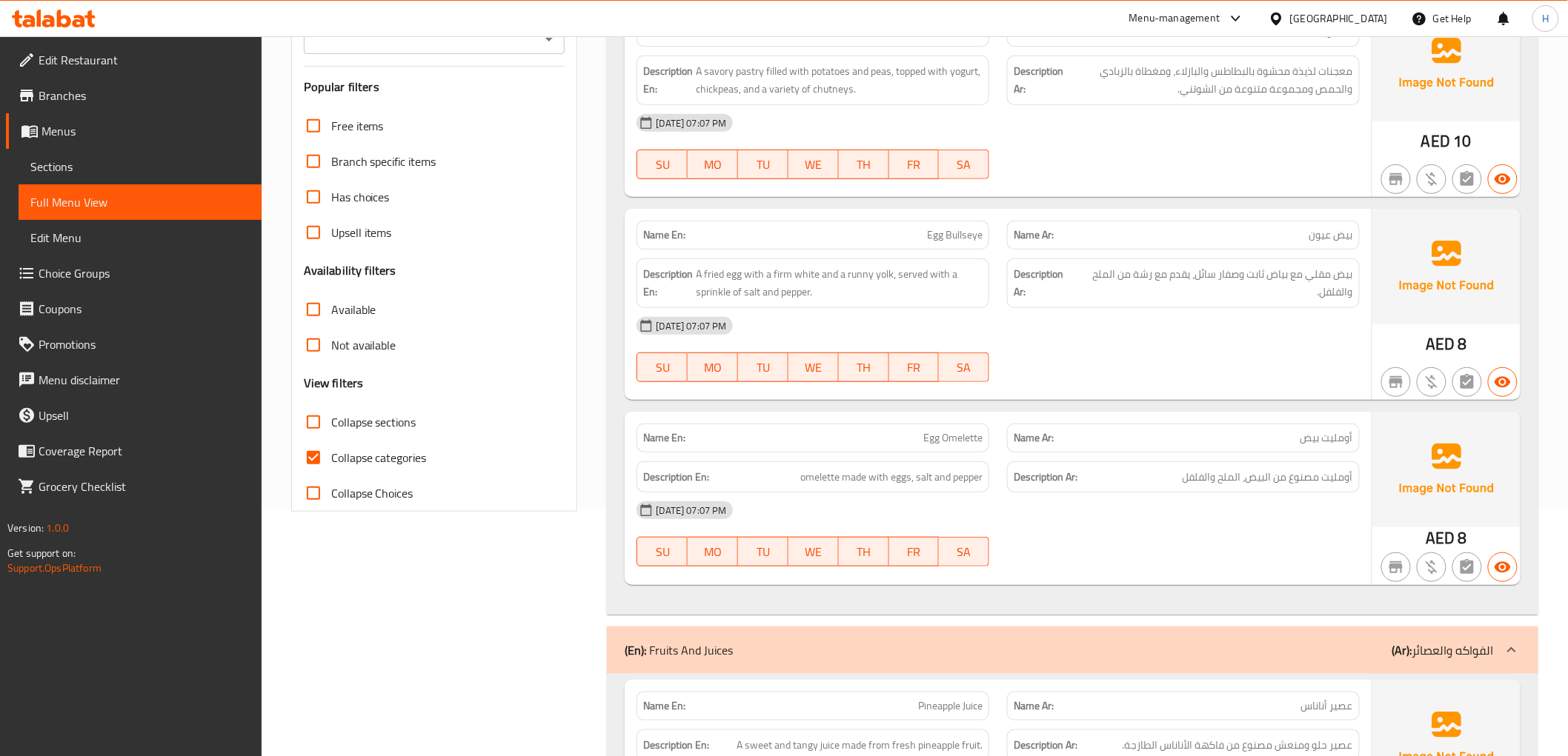
click at [351, 454] on span "Collapse categories" at bounding box center [379, 457] width 95 height 18
click at [331, 454] on input "Collapse categories" at bounding box center [313, 457] width 35 height 35
checkbox input "false"
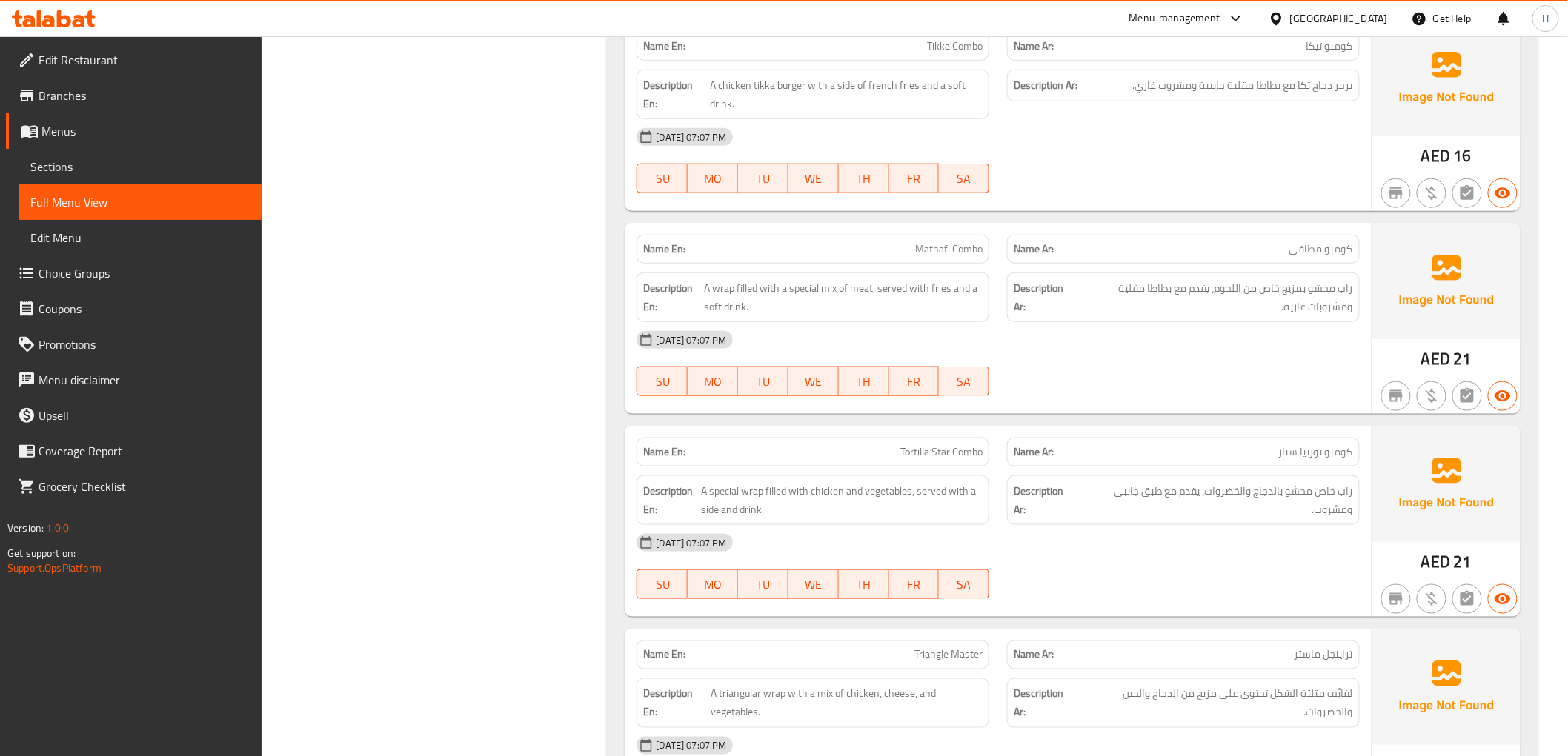
scroll to position [17128, 0]
